Goal: Task Accomplishment & Management: Manage account settings

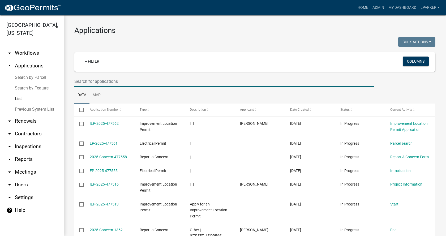
click at [75, 81] on input "text" at bounding box center [223, 81] width 299 height 11
click at [84, 80] on input "text" at bounding box center [223, 81] width 299 height 11
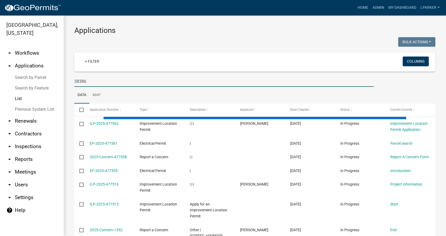
type input "38386"
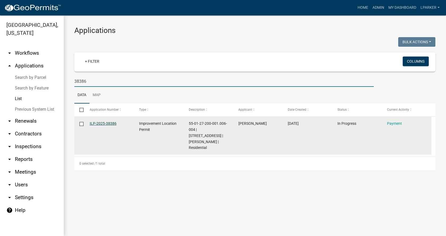
click at [98, 122] on link "ILP-2025-38386" at bounding box center [103, 123] width 27 height 4
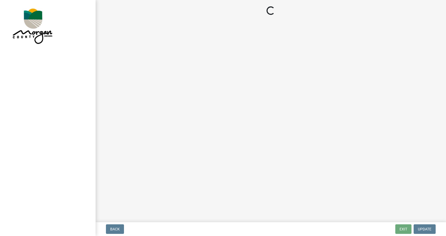
select select "3: 3"
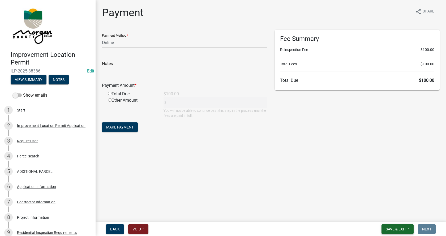
click at [404, 228] on span "Save & Exit" at bounding box center [395, 229] width 20 height 4
click at [386, 216] on button "Save & Exit" at bounding box center [392, 215] width 42 height 13
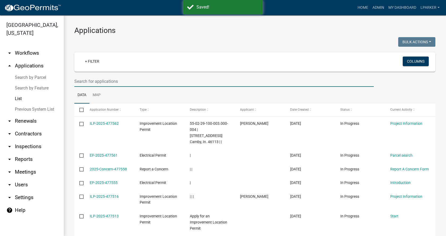
click at [90, 80] on input "text" at bounding box center [223, 81] width 299 height 11
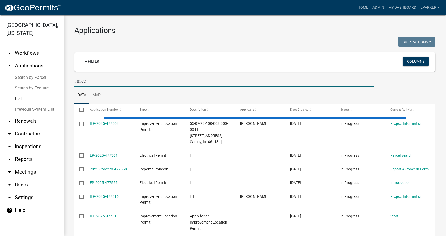
type input "38572"
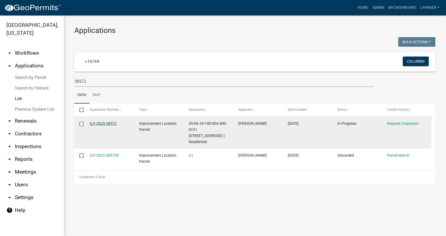
click at [104, 123] on link "ILP-2025-38572" at bounding box center [103, 123] width 27 height 4
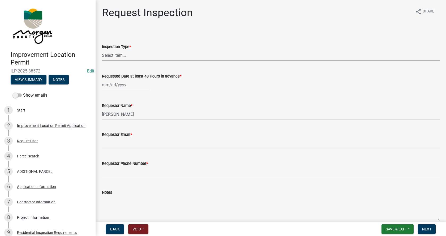
click at [115, 56] on select "Select Item... Footer Hole Bonding Underslab Foundation, Piers, Tie downs Prewa…" at bounding box center [270, 55] width 337 height 11
click at [102, 50] on select "Select Item... Footer Hole Bonding Underslab Foundation, Piers, Tie downs Prewa…" at bounding box center [270, 55] width 337 height 11
select select "cfa75a43-cd41-42f0-988e-8bcbce3e10dc"
click at [111, 86] on div at bounding box center [126, 84] width 49 height 11
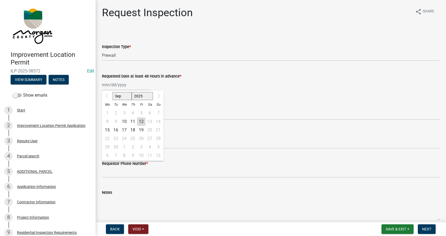
click at [107, 130] on div "15" at bounding box center [107, 130] width 8 height 8
type input "[DATE]"
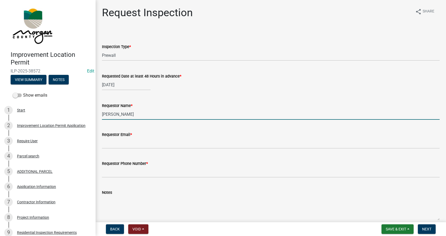
drag, startPoint x: 133, startPoint y: 116, endPoint x: 101, endPoint y: 115, distance: 31.3
click at [101, 115] on div "Requestor Name * [PERSON_NAME]" at bounding box center [270, 107] width 345 height 25
type input "[PERSON_NAME]"
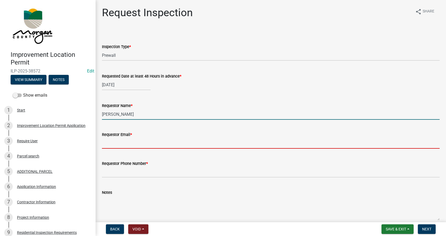
click at [111, 143] on input "Requestor Email *" at bounding box center [270, 143] width 337 height 11
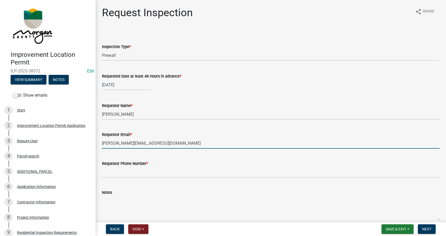
type input "[PERSON_NAME][EMAIL_ADDRESS][DOMAIN_NAME]"
click at [117, 174] on input "Requestor Phone Number *" at bounding box center [270, 172] width 337 height 11
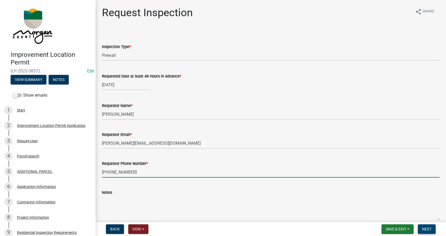
type input "[PHONE_NUMBER]"
click at [424, 227] on span "Next" at bounding box center [426, 229] width 9 height 4
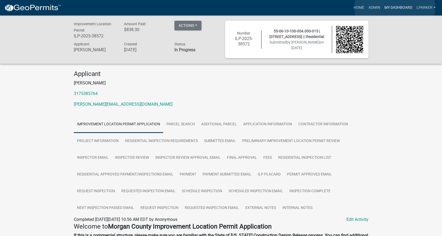
click at [394, 8] on link "My Dashboard" at bounding box center [398, 8] width 32 height 10
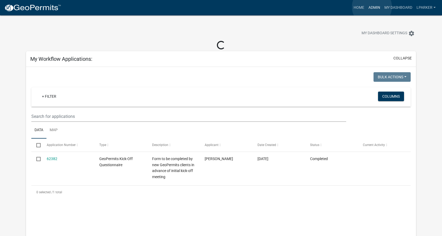
click at [372, 7] on link "Admin" at bounding box center [374, 8] width 16 height 10
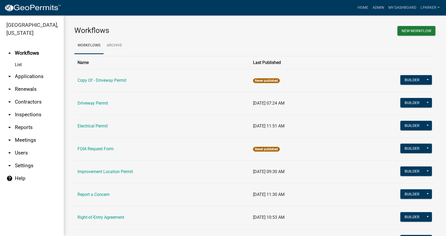
click at [27, 75] on link "arrow_drop_down Applications" at bounding box center [32, 76] width 64 height 13
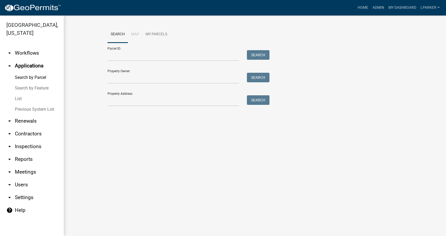
click at [16, 99] on link "List" at bounding box center [32, 98] width 64 height 11
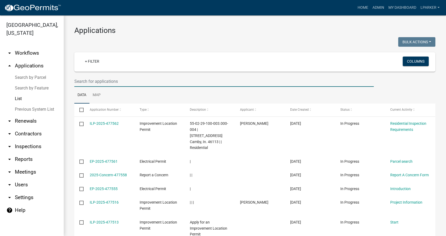
click at [99, 80] on input "text" at bounding box center [223, 81] width 299 height 11
type input "38572"
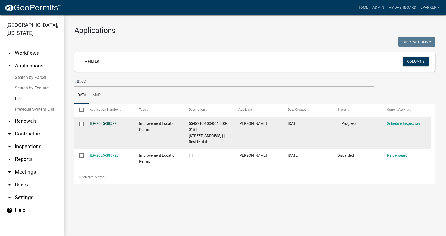
click at [101, 123] on link "ILP-2025-38572" at bounding box center [103, 123] width 27 height 4
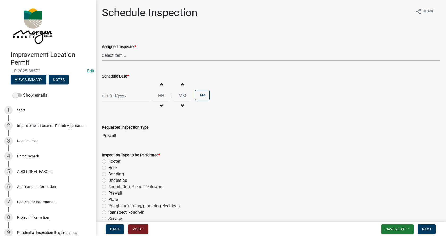
click at [117, 55] on select "Select Item... [PERSON_NAME] ([PERSON_NAME]) AndrewMason ([PERSON_NAME])" at bounding box center [270, 55] width 337 height 11
select select "47d75678-cf87-418f-879d-88d5340f2bcb"
click at [102, 50] on select "Select Item... [PERSON_NAME] ([PERSON_NAME]) AndrewMason ([PERSON_NAME])" at bounding box center [270, 55] width 337 height 11
select select "9"
select select "2025"
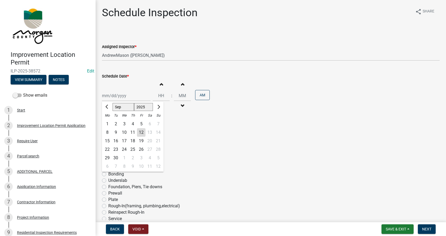
click at [113, 98] on div "[PERSON_NAME] Feb Mar Apr [PERSON_NAME][DATE] Oct Nov [DATE] 1526 1527 1528 152…" at bounding box center [126, 95] width 49 height 11
click at [106, 139] on div "15" at bounding box center [107, 141] width 8 height 8
type input "[DATE]"
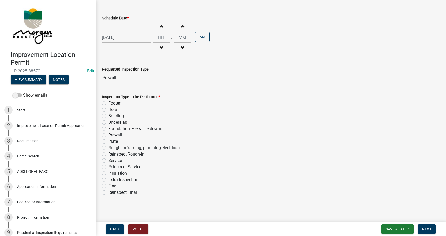
scroll to position [59, 0]
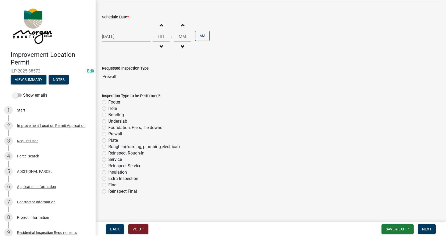
click at [108, 133] on label "Prewall" at bounding box center [115, 134] width 14 height 6
click at [108, 133] on input "Prewall" at bounding box center [109, 132] width 3 height 3
radio input "true"
click at [400, 229] on span "Save & Exit" at bounding box center [395, 229] width 20 height 4
click at [381, 213] on button "Save & Exit" at bounding box center [392, 215] width 42 height 13
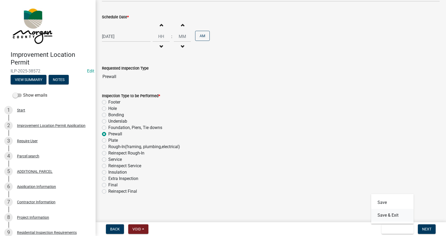
scroll to position [0, 0]
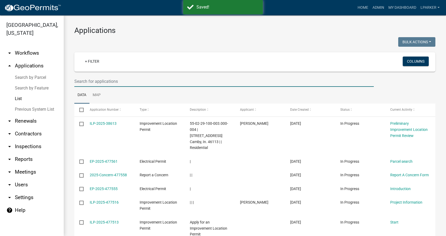
click at [108, 85] on input "text" at bounding box center [223, 81] width 299 height 11
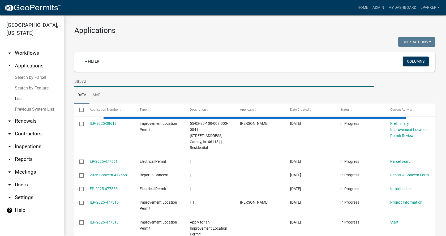
type input "38572"
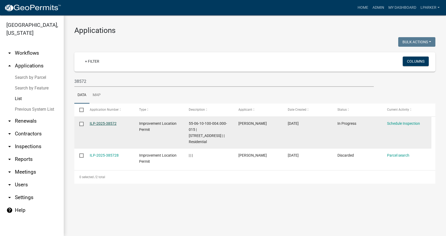
click at [104, 122] on link "ILP-2025-38572" at bounding box center [103, 123] width 27 height 4
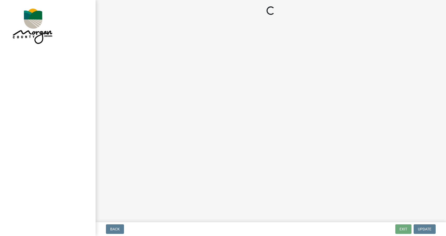
select select "47d75678-cf87-418f-879d-88d5340f2bcb"
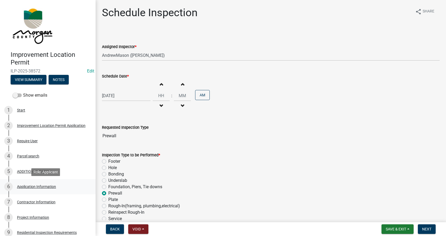
click at [23, 186] on div "Application Information" at bounding box center [36, 187] width 39 height 4
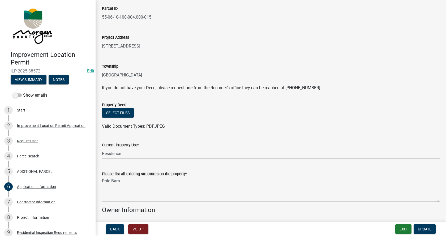
scroll to position [133, 0]
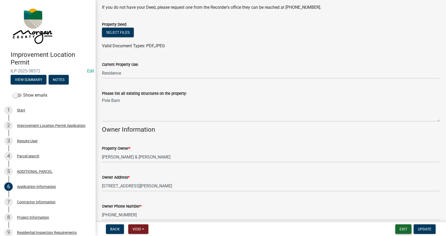
click at [403, 229] on button "Exit" at bounding box center [403, 229] width 16 height 10
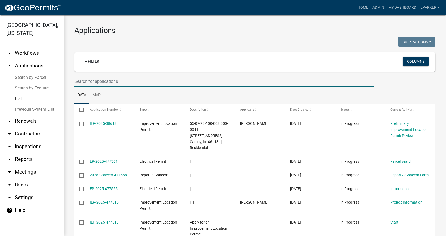
click at [87, 81] on input "text" at bounding box center [223, 81] width 299 height 11
type input "38511"
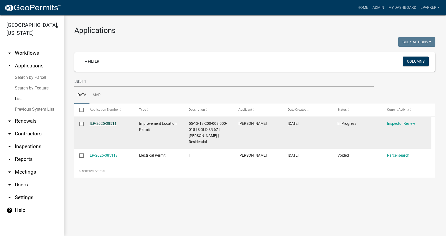
click at [97, 121] on link "ILP-2025-38511" at bounding box center [103, 123] width 27 height 4
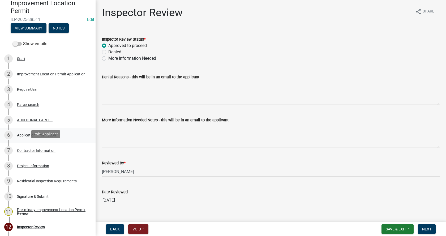
scroll to position [53, 0]
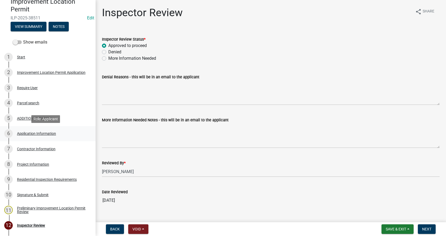
click at [22, 133] on div "Application Information" at bounding box center [36, 134] width 39 height 4
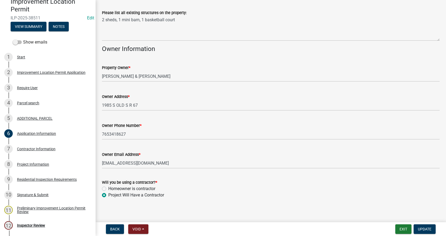
scroll to position [236, 0]
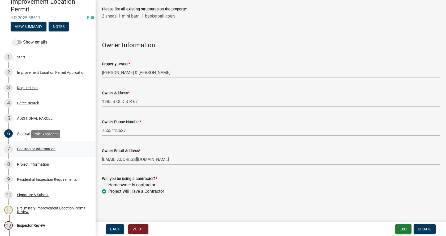
click at [20, 148] on div "Contractor Information" at bounding box center [36, 149] width 38 height 4
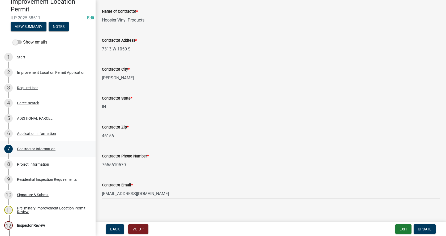
scroll to position [45, 0]
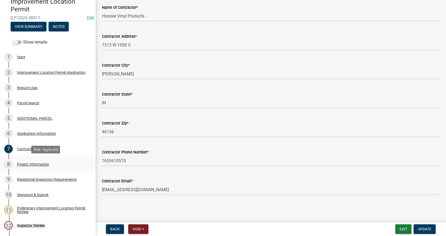
click at [18, 162] on div "Project Information" at bounding box center [33, 164] width 32 height 4
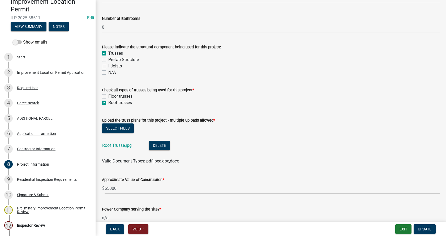
scroll to position [477, 0]
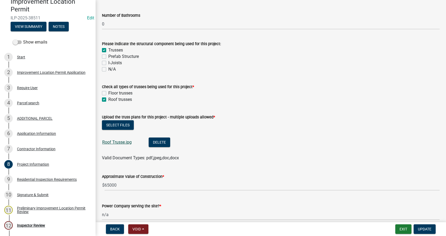
click at [118, 141] on link "Roof Trusse.jpg" at bounding box center [116, 141] width 29 height 5
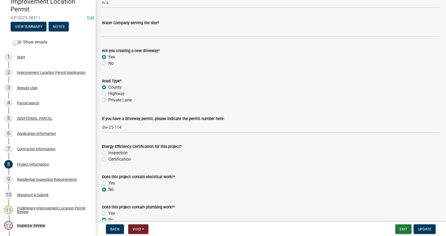
scroll to position [690, 0]
click at [107, 127] on input "dw-25-114" at bounding box center [270, 126] width 337 height 11
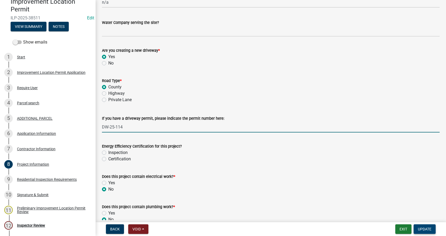
type input "DW-25-114"
click at [423, 228] on span "Update" at bounding box center [424, 229] width 14 height 4
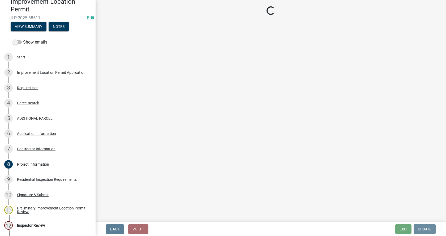
scroll to position [0, 0]
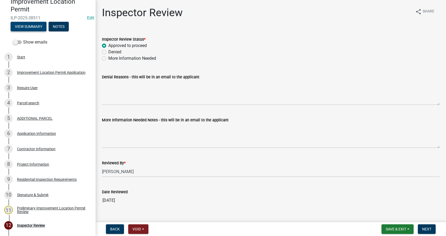
click at [30, 27] on button "View Summary" at bounding box center [29, 27] width 36 height 10
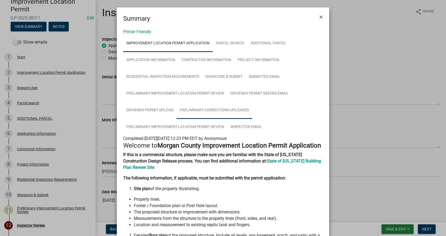
click at [215, 108] on link "Preliminary Corrections Uploaded" at bounding box center [214, 110] width 76 height 17
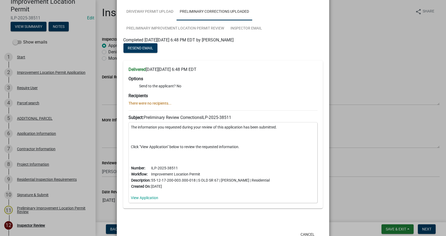
scroll to position [11, 0]
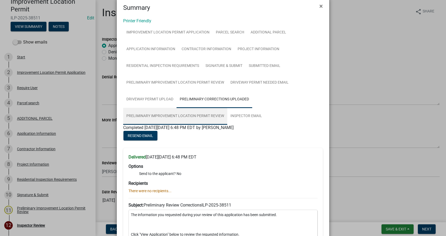
click at [152, 113] on link "Preliminary Improvement Location Permit Review" at bounding box center [175, 116] width 104 height 17
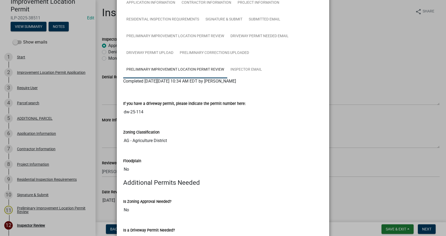
scroll to position [0, 0]
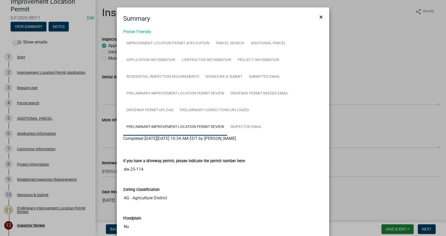
click at [319, 16] on span "×" at bounding box center [320, 16] width 3 height 7
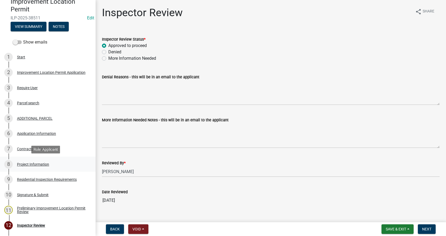
click at [20, 163] on div "Project Information" at bounding box center [33, 164] width 32 height 4
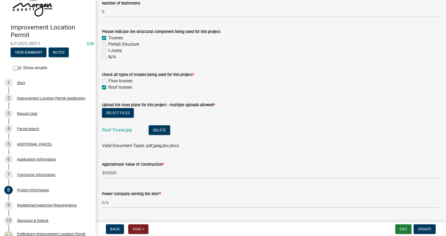
scroll to position [504, 0]
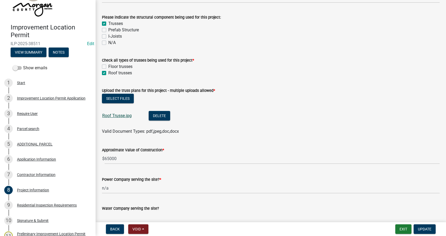
click at [114, 115] on link "Roof Trusse.jpg" at bounding box center [116, 115] width 29 height 5
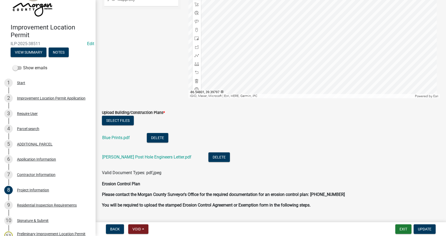
scroll to position [1140, 0]
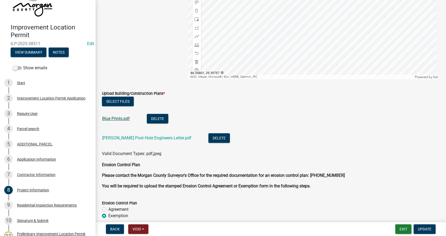
click at [119, 118] on link "Blue Prints.pdf" at bounding box center [116, 118] width 28 height 5
click at [123, 137] on link "[PERSON_NAME] Post Hole Engineers Letter.pdf" at bounding box center [146, 137] width 89 height 5
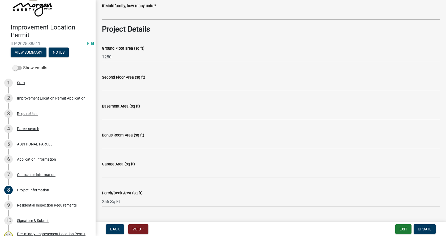
scroll to position [0, 0]
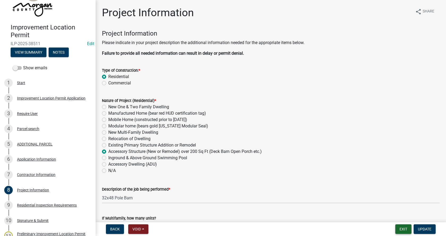
click at [403, 229] on button "Exit" at bounding box center [403, 229] width 16 height 10
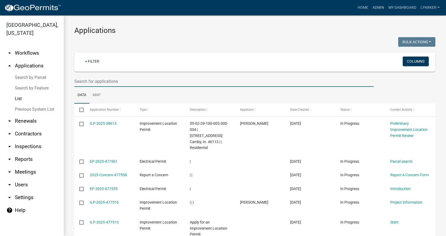
click at [109, 83] on input "text" at bounding box center [223, 81] width 299 height 11
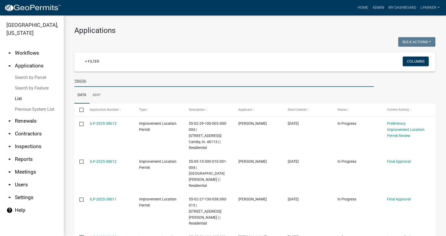
type input "38606"
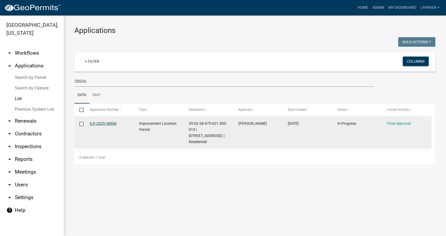
click at [105, 121] on link "ILP-2025-38606" at bounding box center [103, 123] width 27 height 4
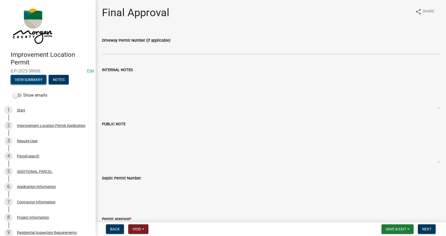
click at [39, 79] on button "View Summary" at bounding box center [29, 80] width 36 height 10
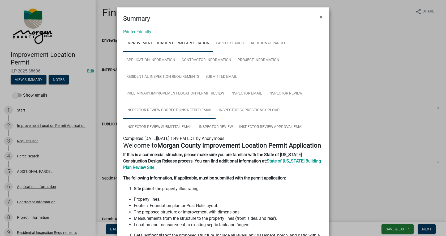
click at [161, 108] on link "Inspector Review Corrections Needed Email" at bounding box center [169, 110] width 92 height 17
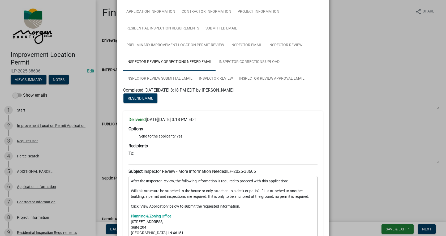
scroll to position [37, 0]
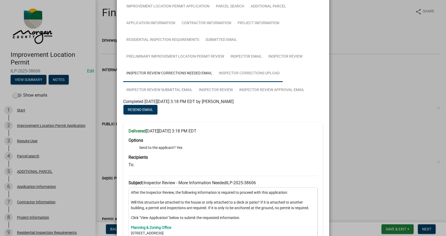
click at [251, 73] on link "Inspector Corrections Upload" at bounding box center [248, 73] width 67 height 17
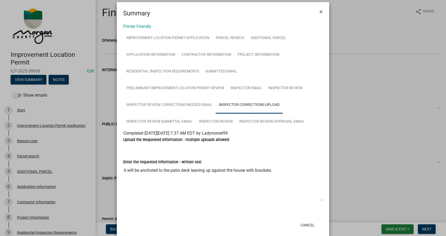
scroll to position [0, 0]
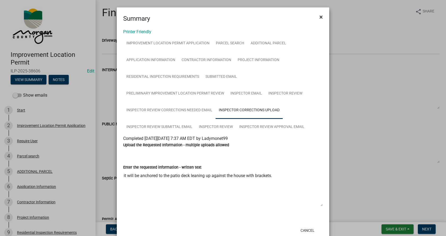
click at [319, 16] on span "×" at bounding box center [320, 16] width 3 height 7
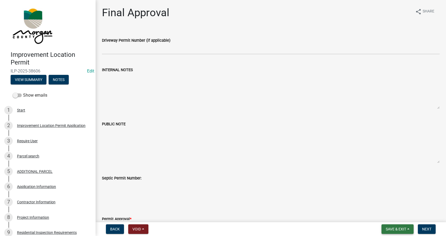
click at [392, 227] on span "Save & Exit" at bounding box center [395, 229] width 20 height 4
click at [392, 215] on button "Save & Exit" at bounding box center [392, 215] width 42 height 13
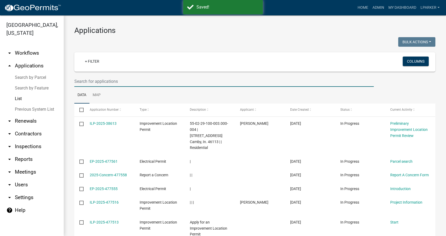
click at [94, 80] on input "text" at bounding box center [223, 81] width 299 height 11
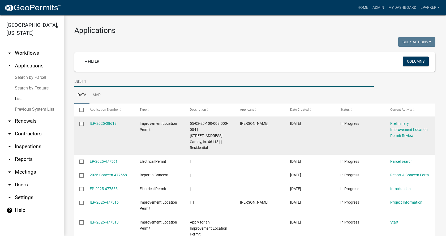
type input "38511"
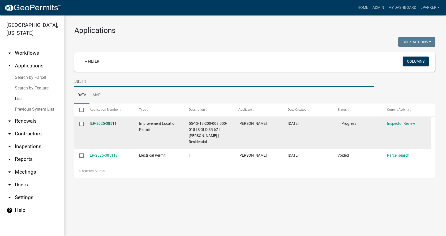
click at [96, 125] on link "ILP-2025-38511" at bounding box center [103, 123] width 27 height 4
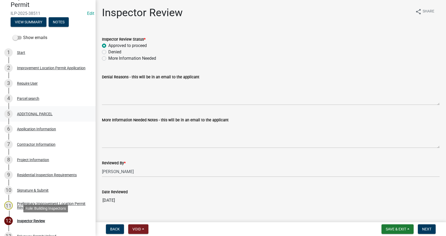
scroll to position [53, 0]
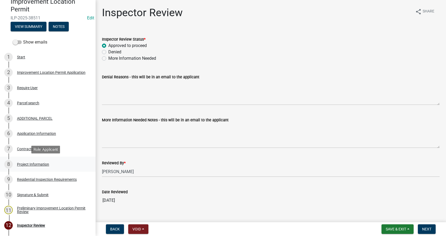
click at [20, 163] on div "Project Information" at bounding box center [33, 164] width 32 height 4
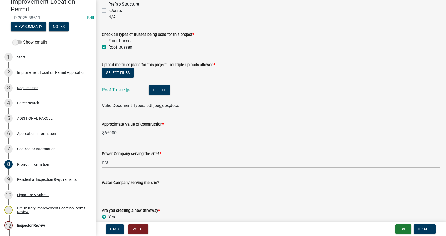
scroll to position [530, 0]
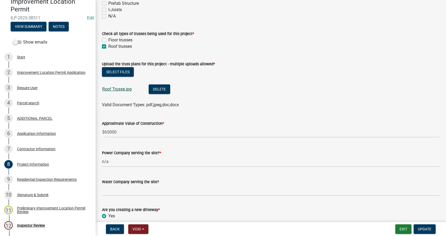
click at [116, 89] on link "Roof Trusse.jpg" at bounding box center [116, 88] width 29 height 5
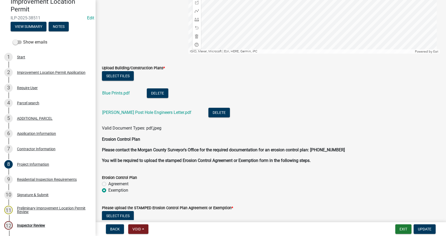
scroll to position [1167, 0]
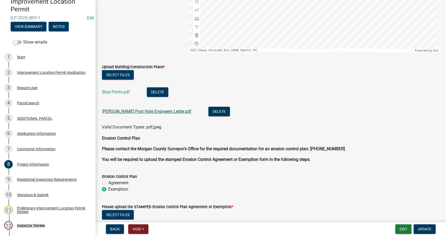
click at [122, 111] on link "[PERSON_NAME] Post Hole Engineers Letter.pdf" at bounding box center [146, 111] width 89 height 5
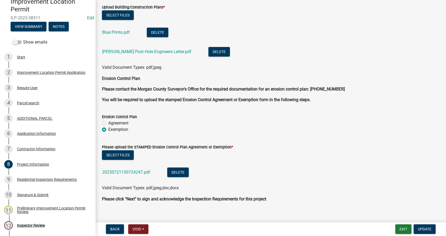
scroll to position [1234, 0]
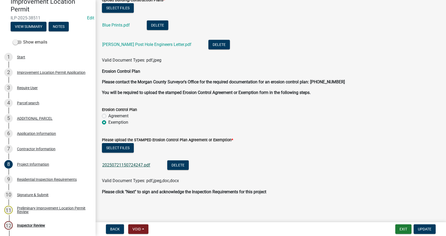
click at [126, 163] on link "20250721150724247.pdf" at bounding box center [126, 164] width 48 height 5
click at [24, 178] on div "Residential Inspection Requirements" at bounding box center [47, 179] width 60 height 4
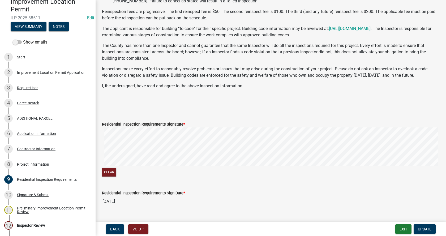
scroll to position [80, 0]
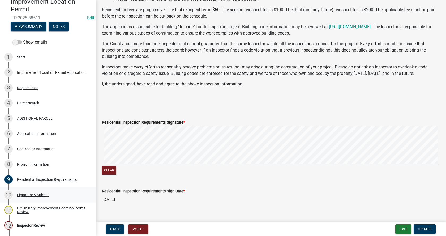
click at [24, 193] on div "Signature & Submit" at bounding box center [33, 195] width 32 height 4
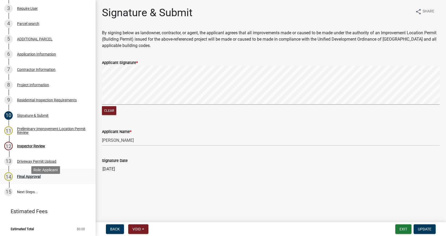
scroll to position [133, 0]
click at [24, 129] on div "Preliminary Improvement Location Permit Review" at bounding box center [52, 130] width 70 height 7
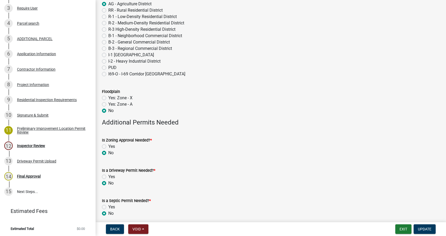
scroll to position [0, 0]
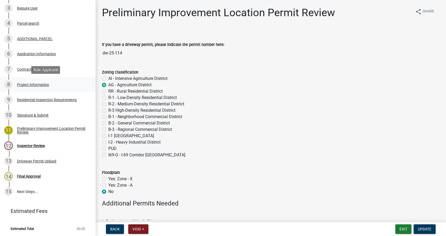
click at [21, 84] on div "Project Information" at bounding box center [33, 85] width 32 height 4
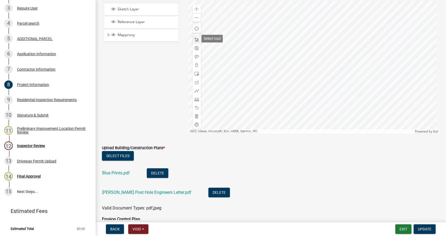
scroll to position [1087, 0]
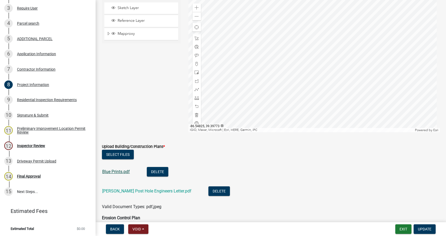
click at [121, 171] on link "Blue Prints.pdf" at bounding box center [116, 171] width 28 height 5
click at [20, 144] on div "Inspector Review" at bounding box center [31, 146] width 28 height 4
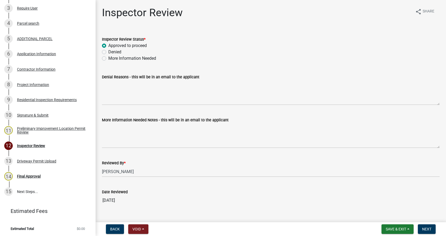
click at [108, 58] on label "More Information Needed" at bounding box center [132, 58] width 48 height 6
click at [108, 58] on input "More Information Needed" at bounding box center [109, 56] width 3 height 3
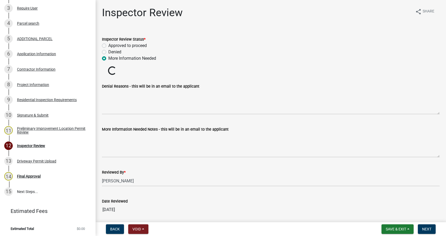
radio input "true"
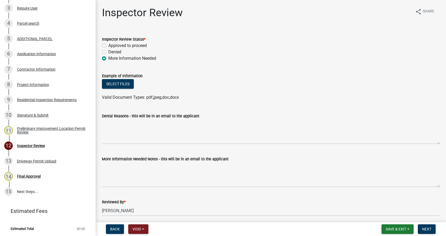
scroll to position [27, 0]
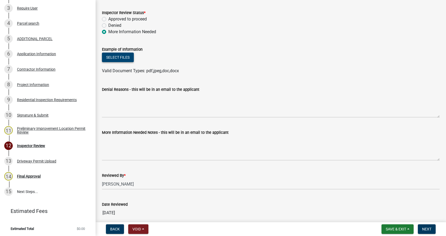
click at [124, 58] on button "Select files" at bounding box center [118, 58] width 32 height 10
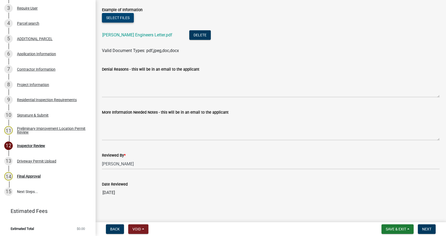
scroll to position [69, 0]
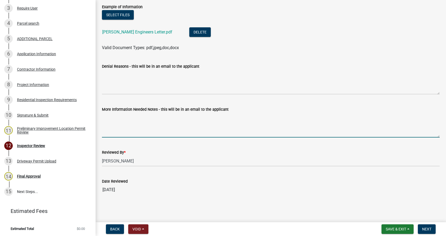
drag, startPoint x: 112, startPoint y: 127, endPoint x: 178, endPoint y: 116, distance: 67.1
click at [115, 126] on textarea "More Information Needed Notes - this will be in an email to the applicant" at bounding box center [270, 124] width 337 height 25
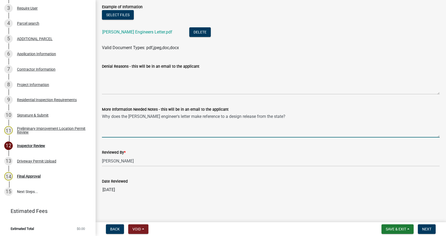
type textarea "Why does the [PERSON_NAME] engineer's letter make reference to a design release…"
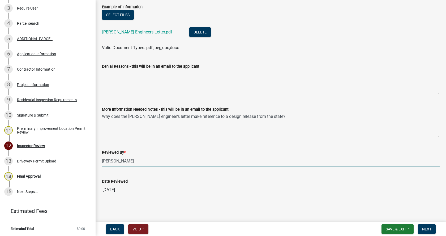
drag, startPoint x: 130, startPoint y: 159, endPoint x: 102, endPoint y: 160, distance: 28.7
click at [102, 160] on div "Reviewed By * [PERSON_NAME]" at bounding box center [270, 154] width 345 height 25
type input "[PERSON_NAME]"
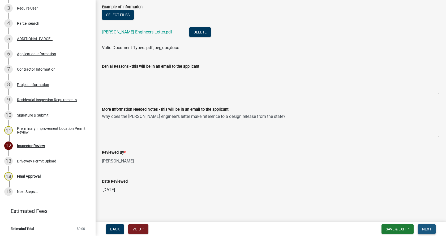
click at [428, 228] on span "Next" at bounding box center [426, 229] width 9 height 4
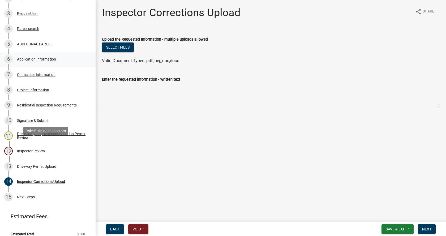
scroll to position [133, 0]
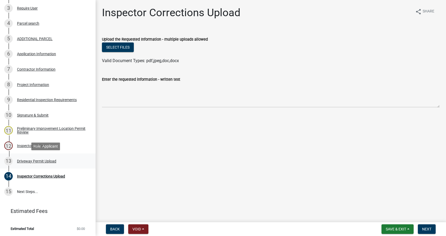
click at [21, 160] on div "Driveway Permit Upload" at bounding box center [36, 161] width 39 height 4
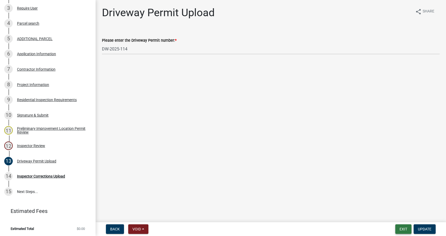
click at [402, 229] on button "Exit" at bounding box center [403, 229] width 16 height 10
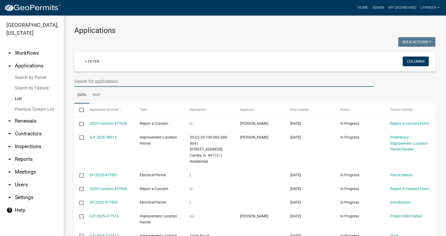
click at [91, 80] on input "text" at bounding box center [223, 81] width 299 height 11
click at [115, 81] on input "text" at bounding box center [223, 81] width 299 height 11
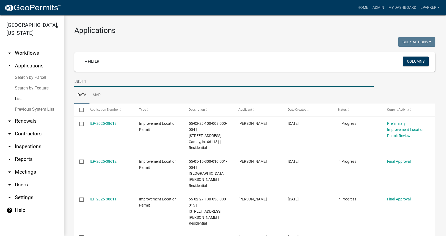
type input "38511"
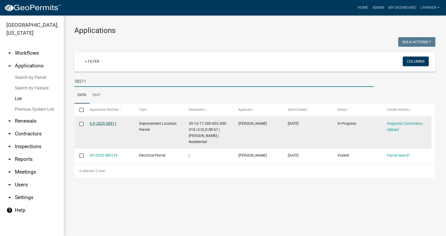
click at [107, 121] on link "ILP-2025-38511" at bounding box center [103, 123] width 27 height 4
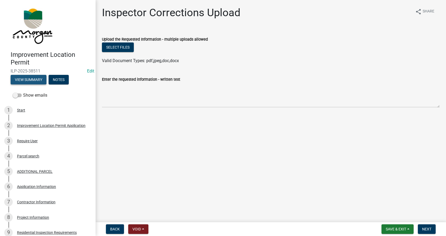
click at [38, 78] on button "View Summary" at bounding box center [29, 80] width 36 height 10
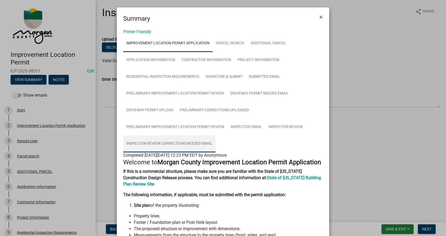
click at [176, 143] on link "Inspector Review Corrections Needed Email" at bounding box center [169, 143] width 92 height 17
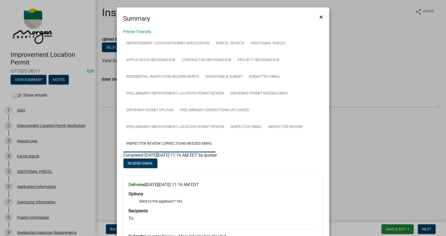
click at [319, 16] on span "×" at bounding box center [320, 16] width 3 height 7
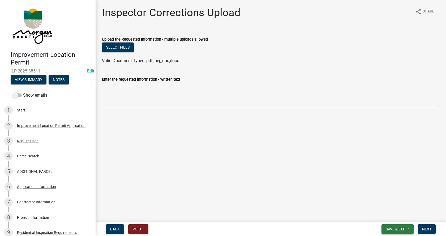
click at [405, 228] on span "Save & Exit" at bounding box center [395, 229] width 20 height 4
click at [385, 215] on button "Save & Exit" at bounding box center [392, 215] width 42 height 13
